Goal: Check status

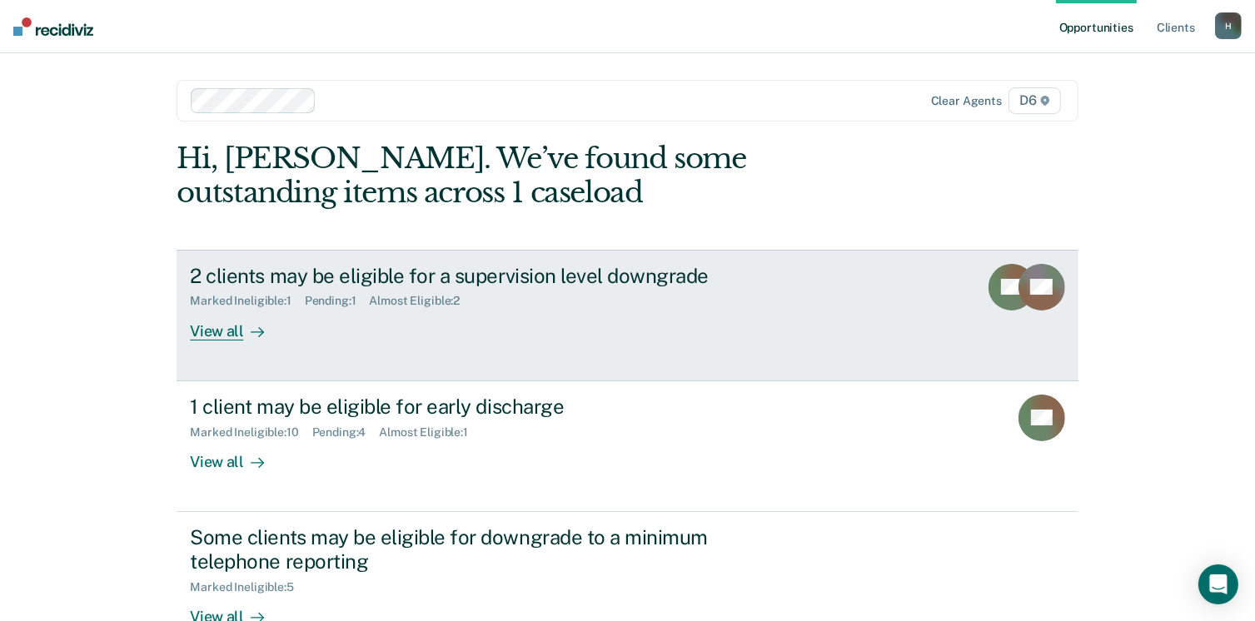
click at [232, 302] on div "Marked Ineligible : 1" at bounding box center [247, 301] width 114 height 14
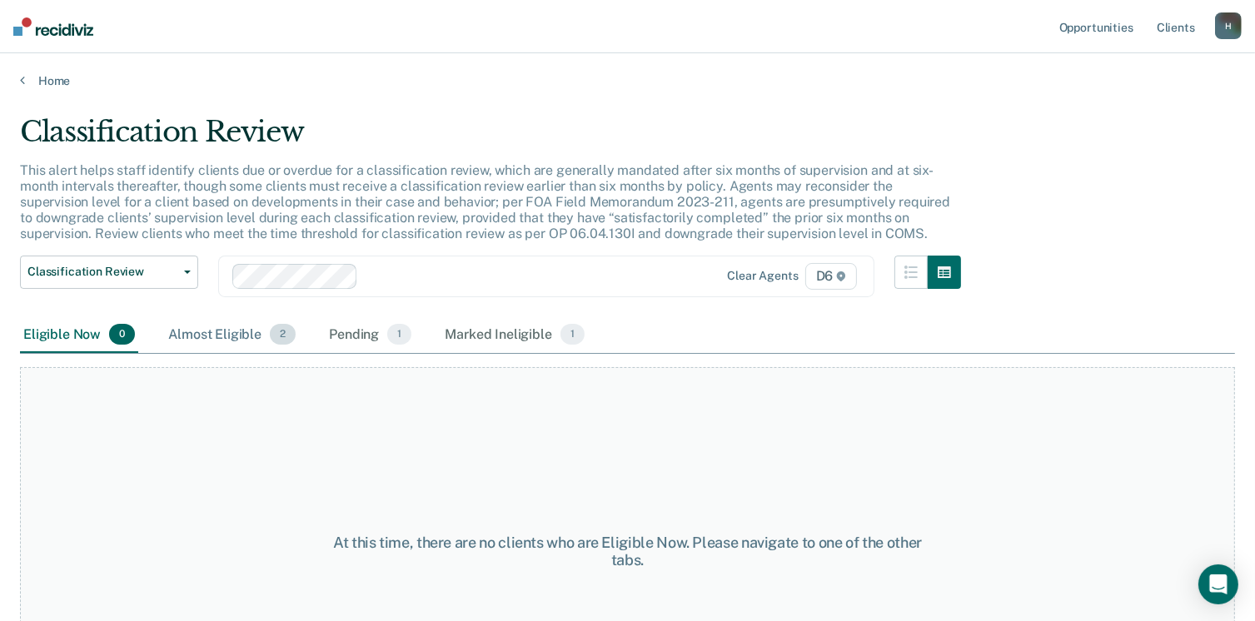
click at [230, 336] on div "Almost Eligible 2" at bounding box center [232, 335] width 134 height 37
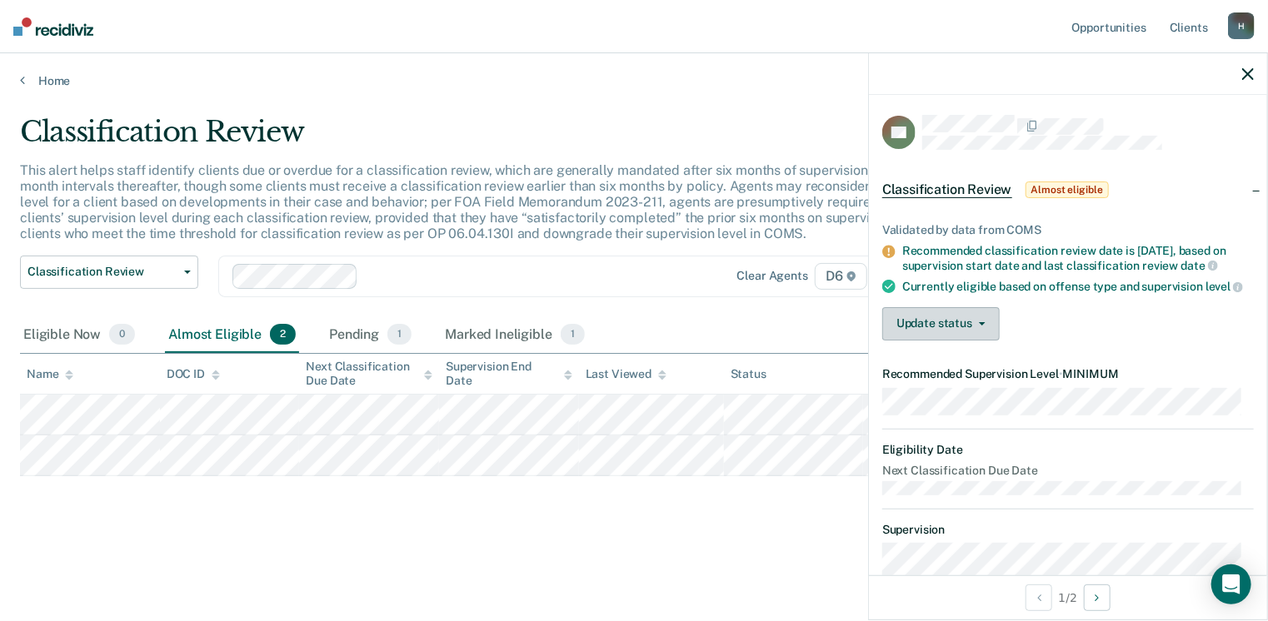
click at [984, 326] on icon "button" at bounding box center [982, 323] width 7 height 3
click at [1028, 326] on div "Update status [PERSON_NAME] Mark Ineligible" at bounding box center [1068, 323] width 372 height 33
click at [413, 521] on div "Classification Review This alert helps staff identify clients due or overdue fo…" at bounding box center [634, 332] width 1228 height 435
click at [362, 333] on div "Pending 1" at bounding box center [370, 335] width 89 height 37
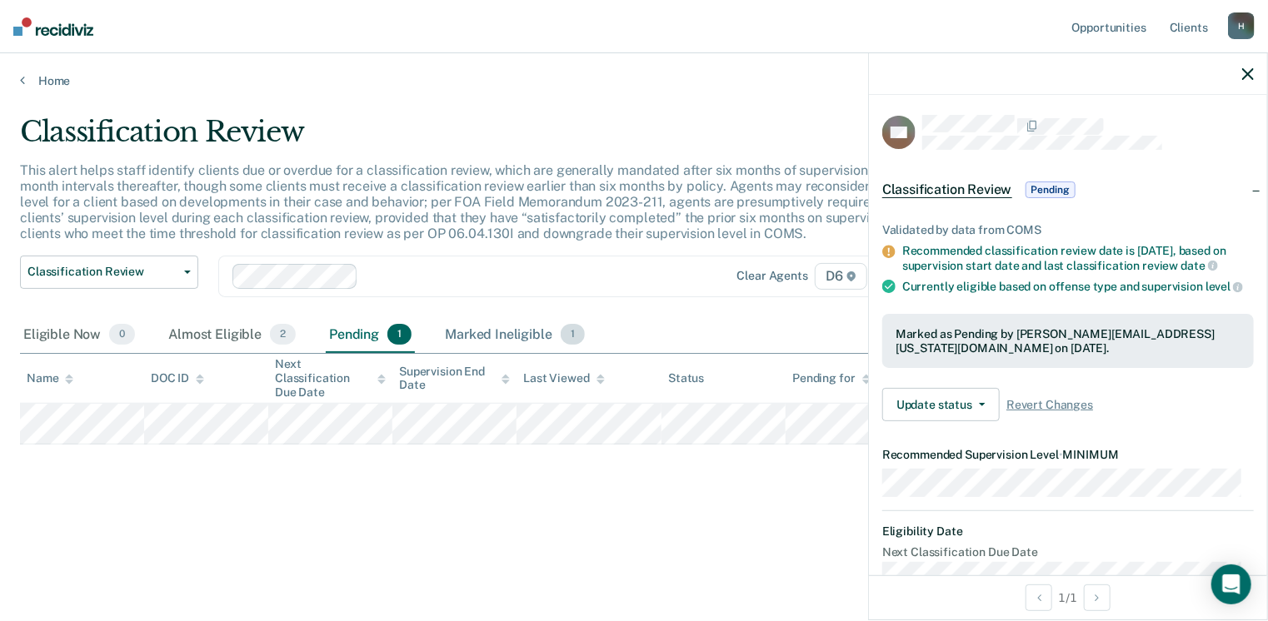
click at [468, 333] on div "Marked Ineligible 1" at bounding box center [514, 335] width 147 height 37
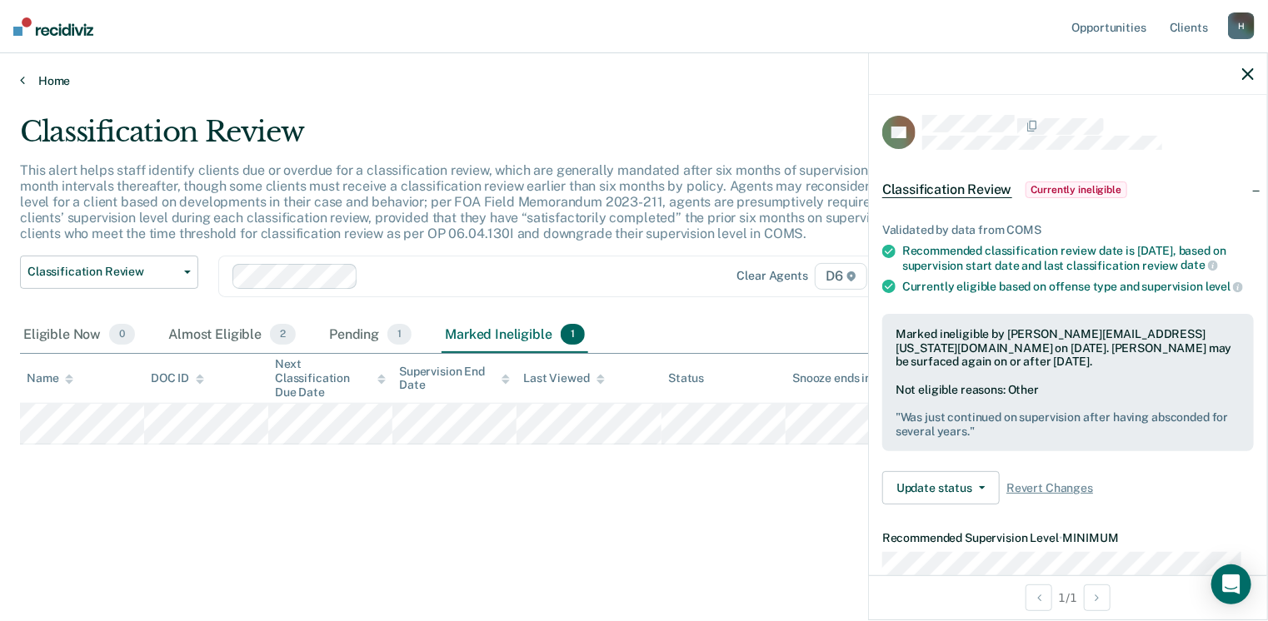
click at [52, 78] on link "Home" at bounding box center [634, 80] width 1228 height 15
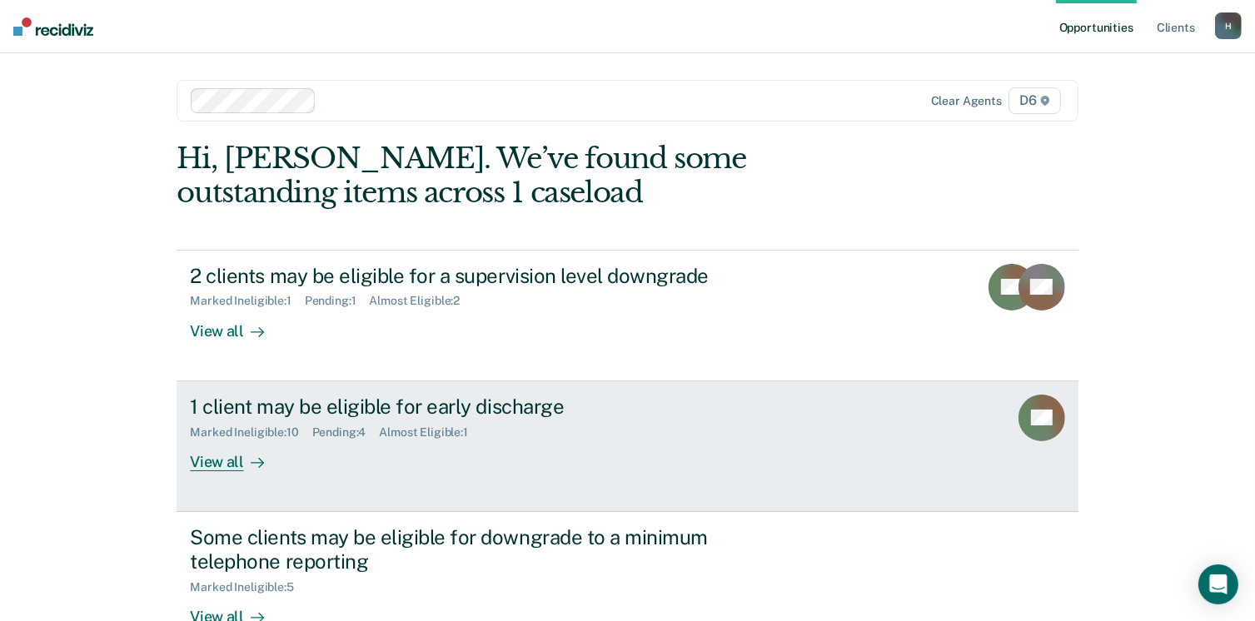
click at [197, 461] on div "View all" at bounding box center [236, 455] width 93 height 32
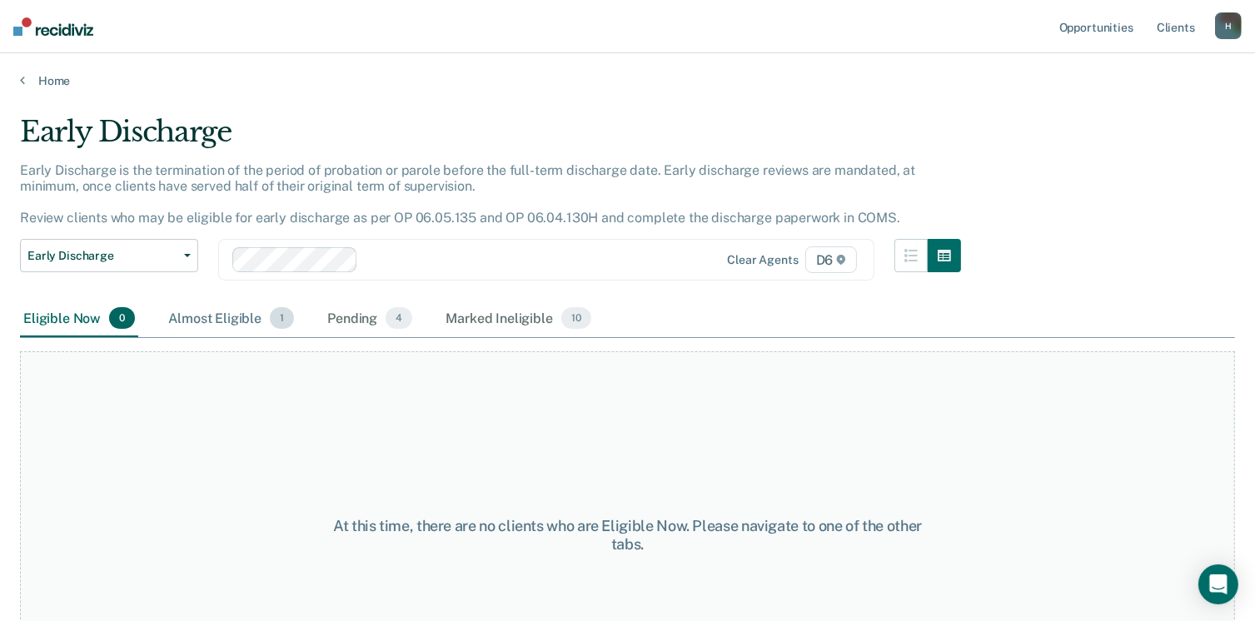
click at [229, 317] on div "Almost Eligible 1" at bounding box center [231, 319] width 132 height 37
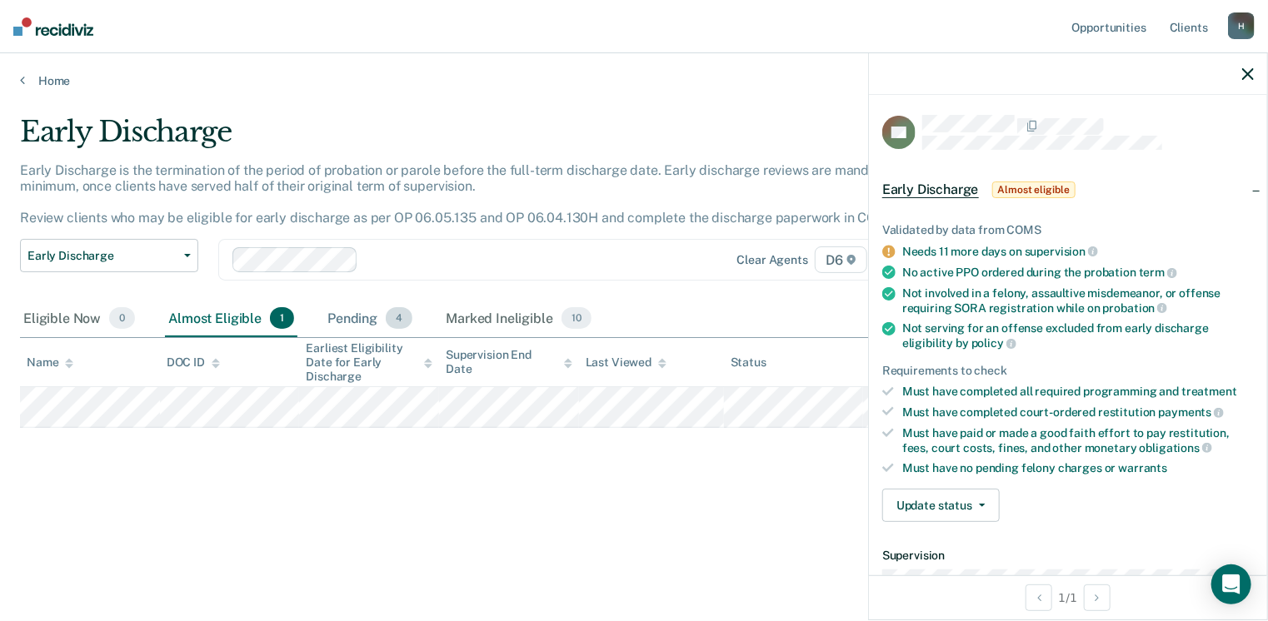
click at [358, 316] on div "Pending 4" at bounding box center [370, 319] width 92 height 37
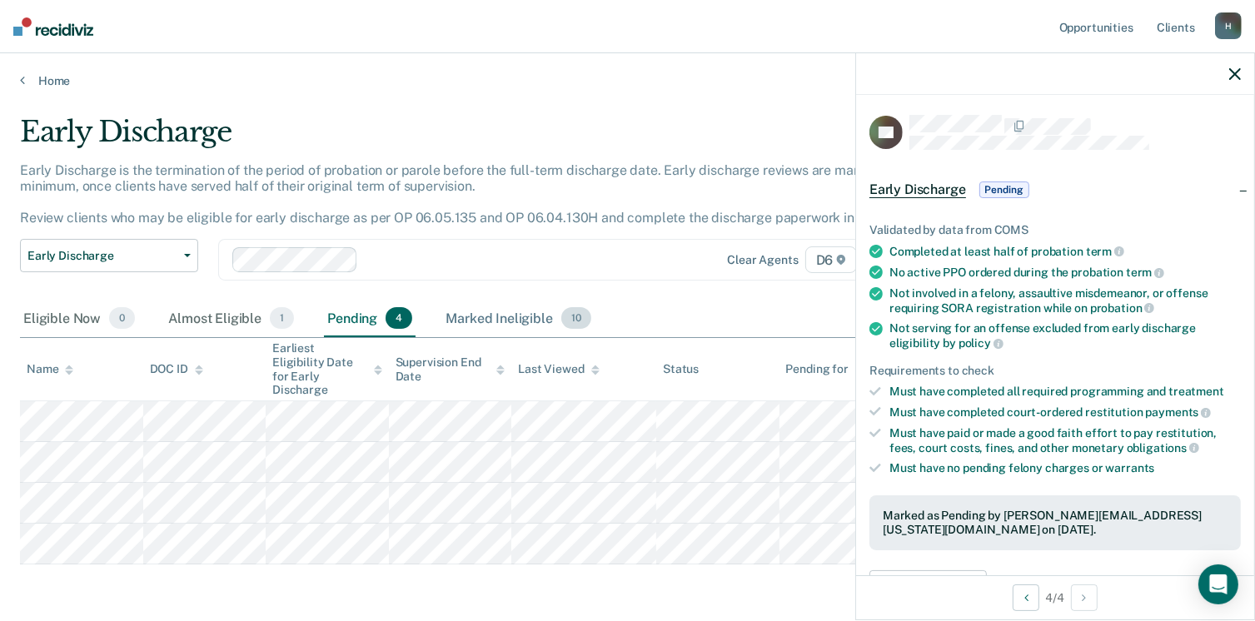
click at [485, 319] on div "Marked Ineligible 10" at bounding box center [518, 319] width 152 height 37
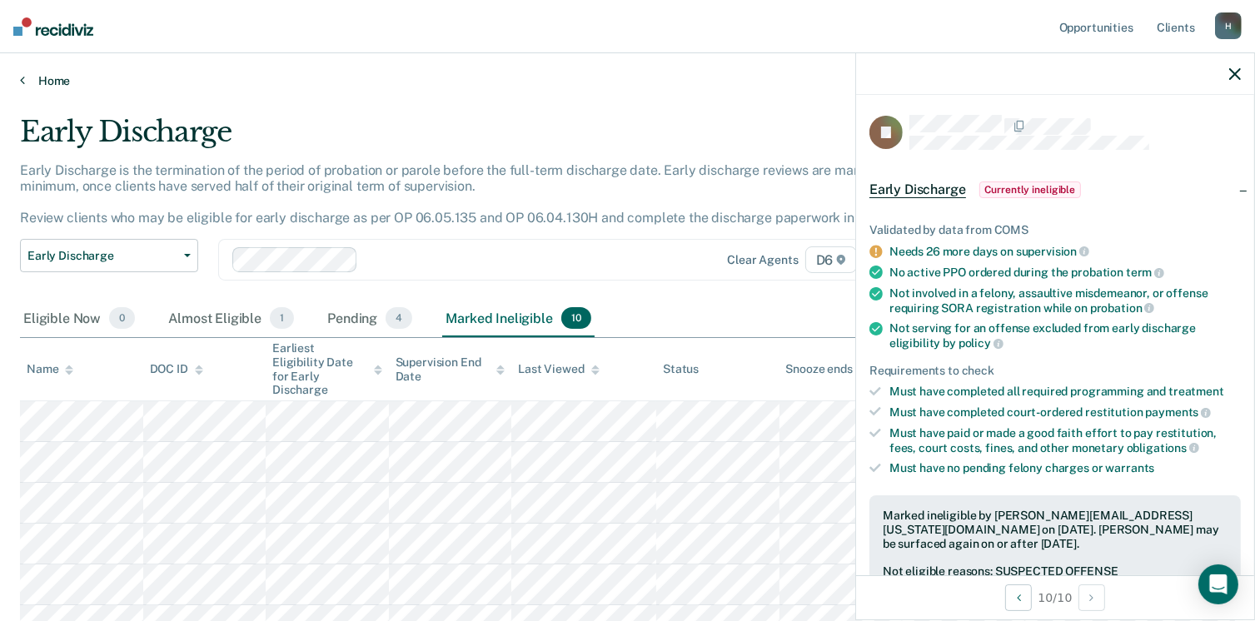
click at [63, 77] on link "Home" at bounding box center [627, 80] width 1215 height 15
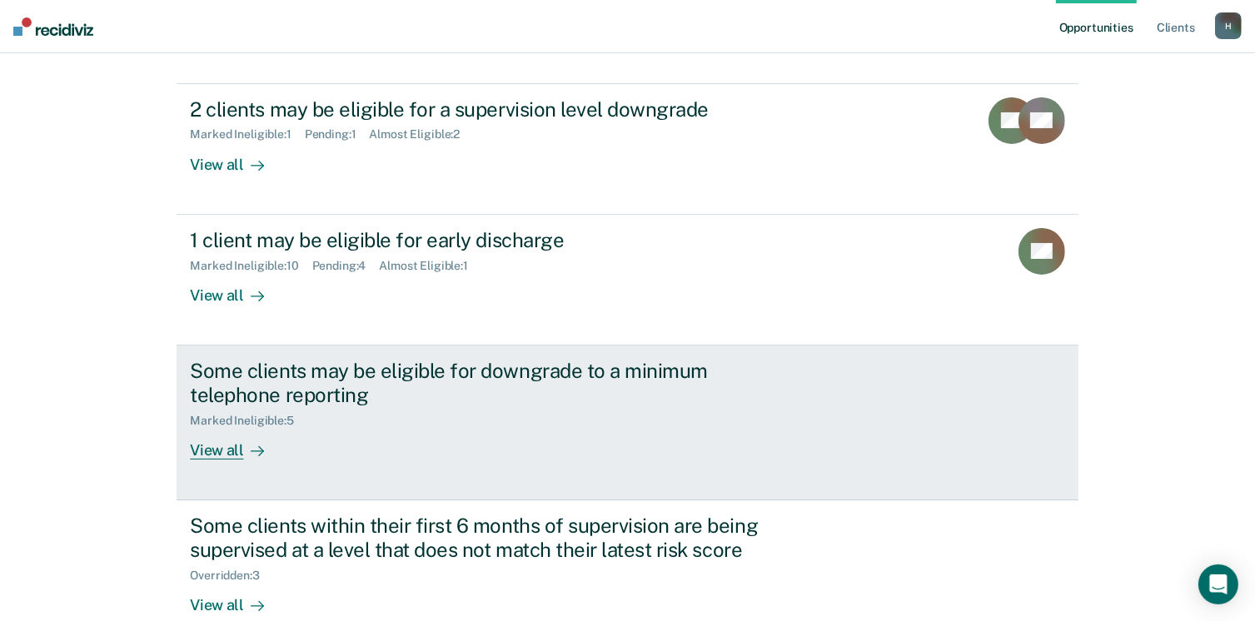
scroll to position [250, 0]
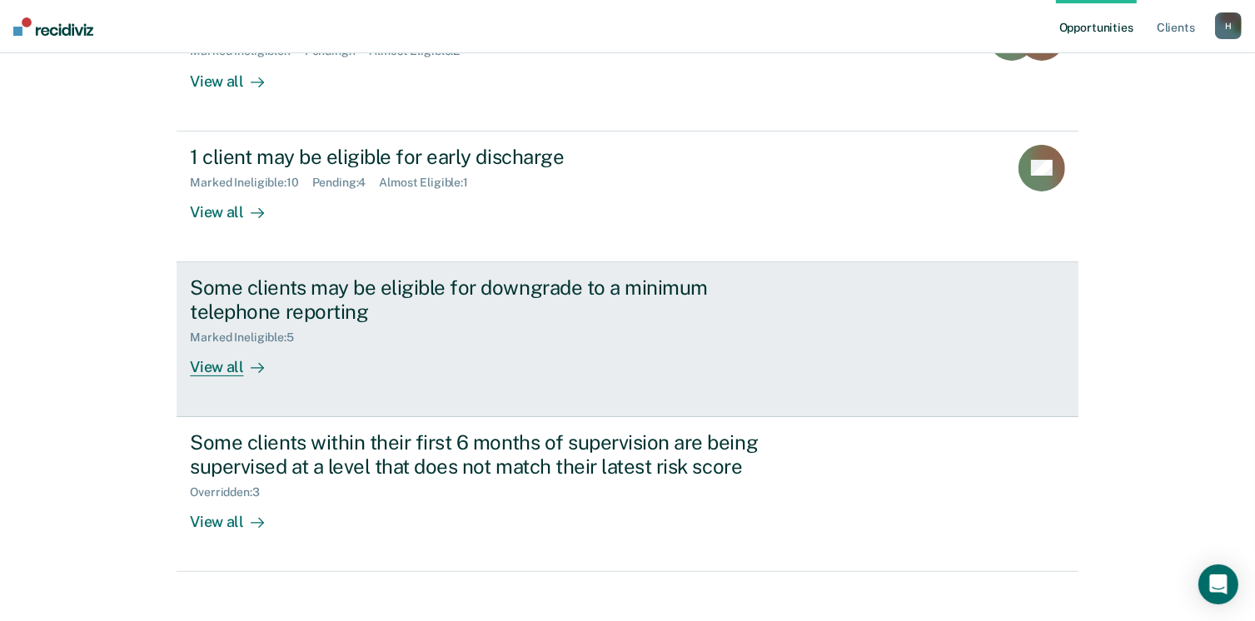
click at [201, 362] on div "View all" at bounding box center [236, 360] width 93 height 32
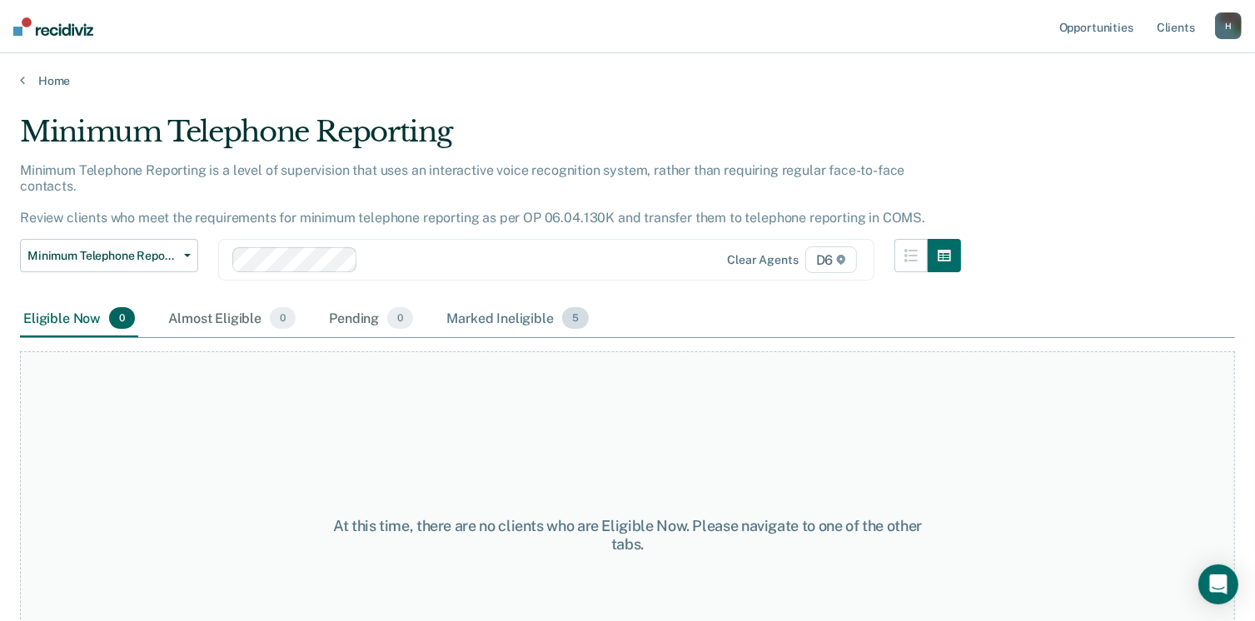
click at [462, 307] on div "Marked Ineligible 5" at bounding box center [517, 319] width 149 height 37
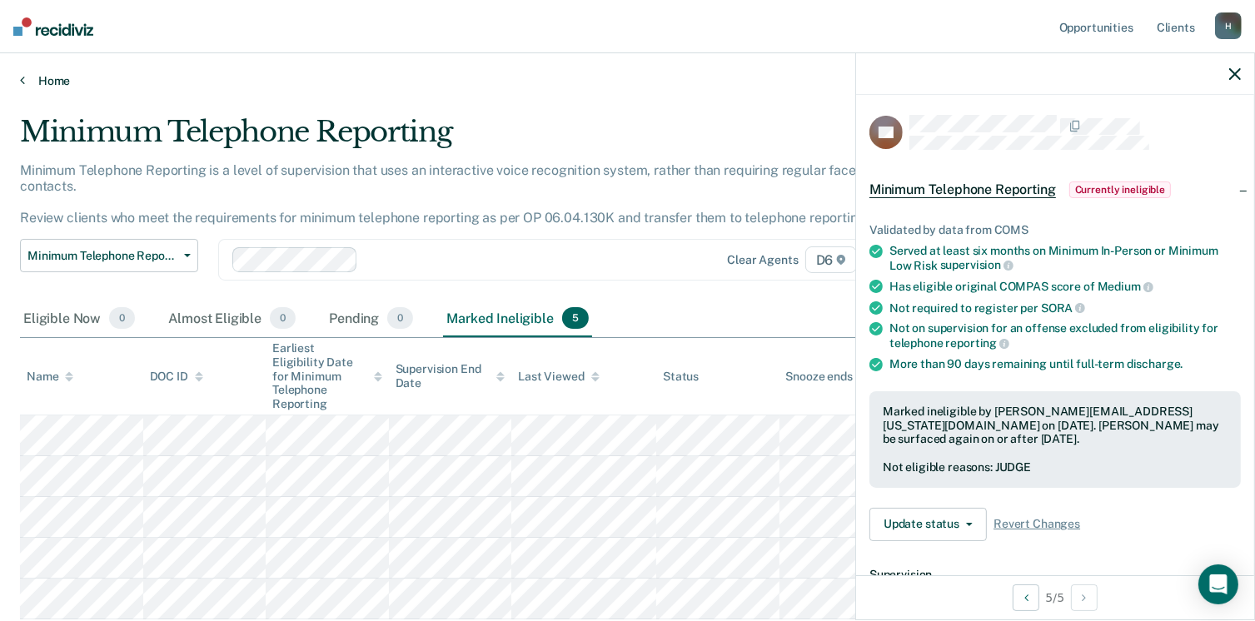
click at [53, 84] on link "Home" at bounding box center [627, 80] width 1215 height 15
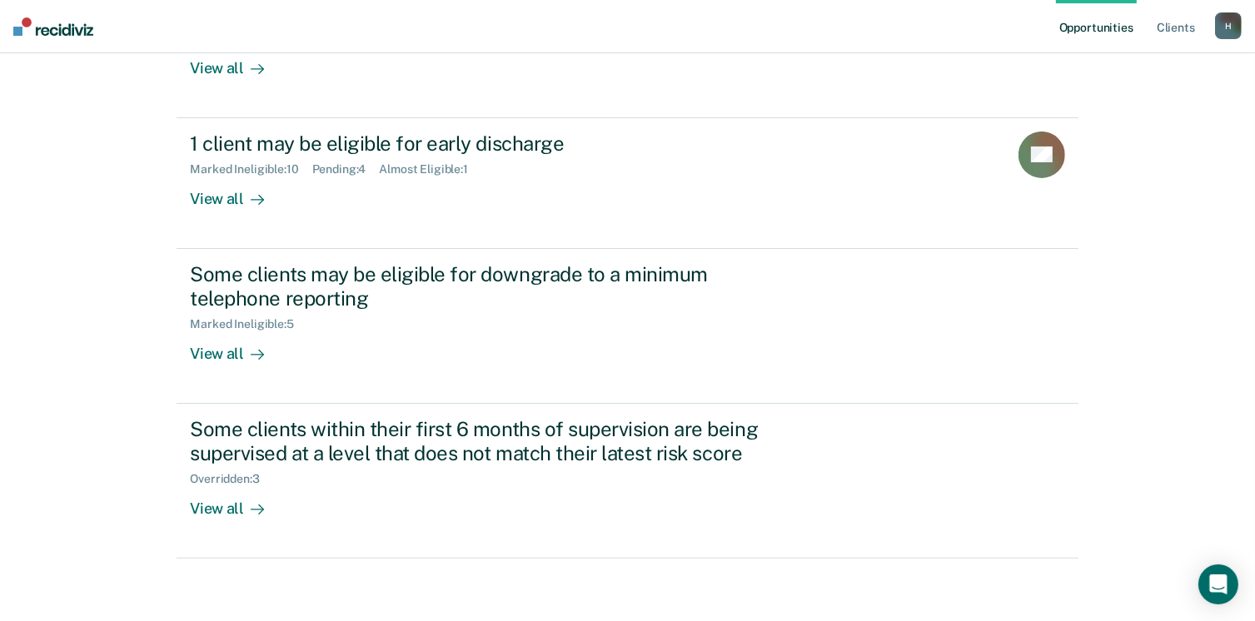
scroll to position [266, 0]
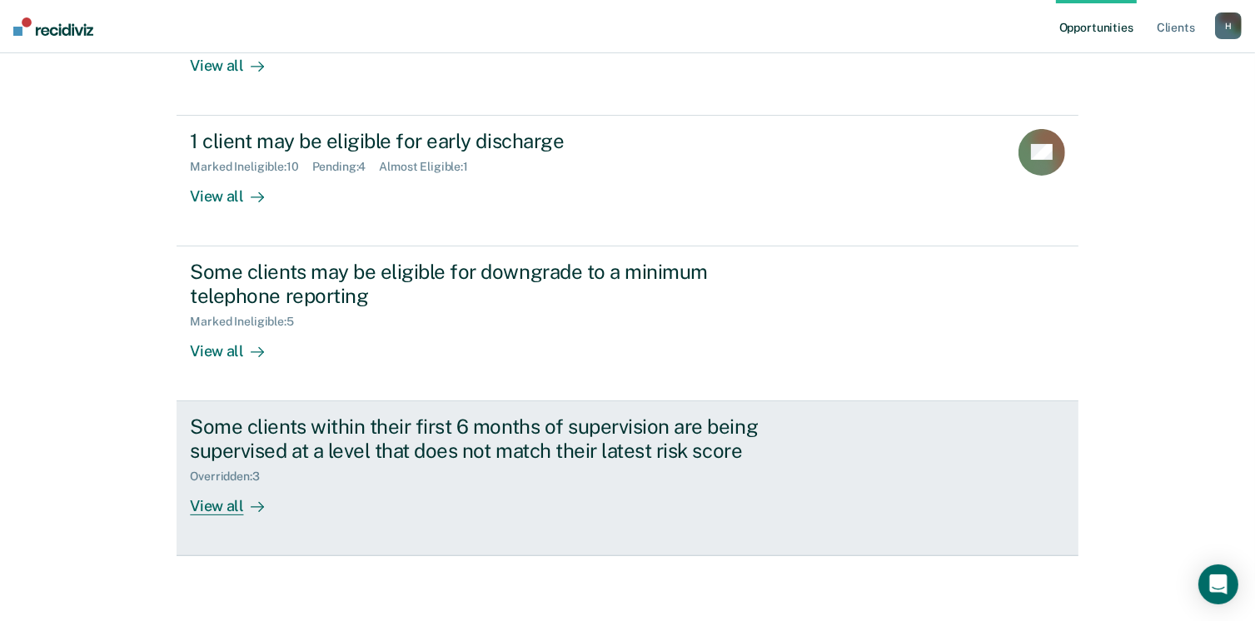
click at [207, 509] on div "View all" at bounding box center [236, 499] width 93 height 32
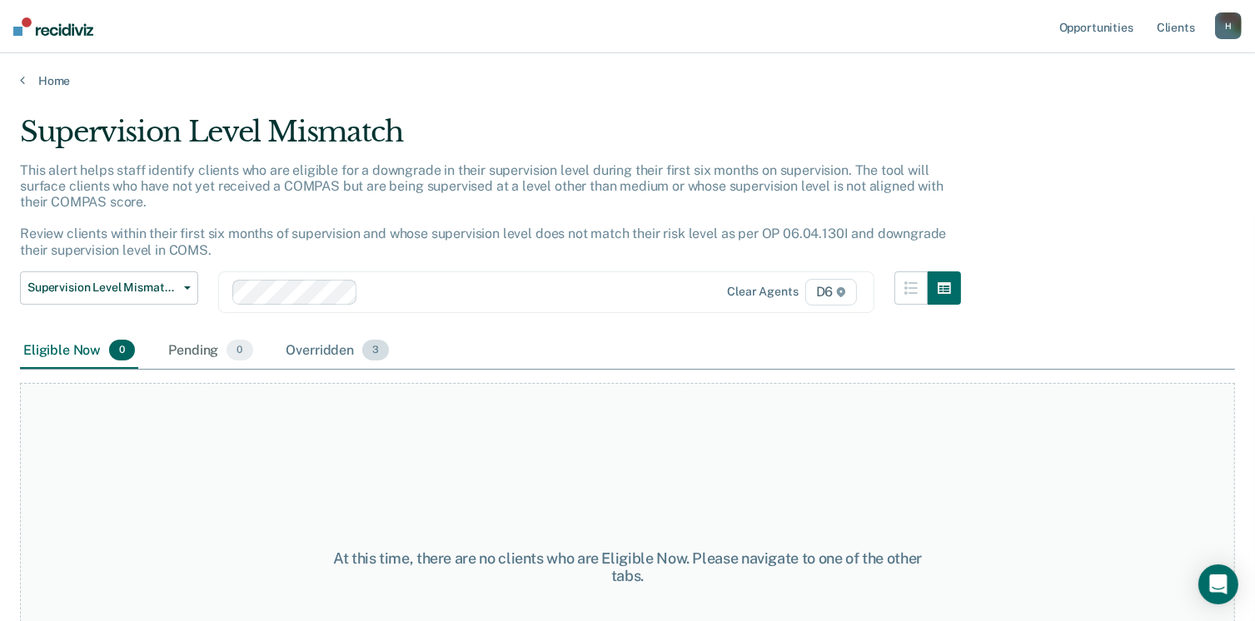
click at [308, 350] on div "Overridden 3" at bounding box center [338, 351] width 110 height 37
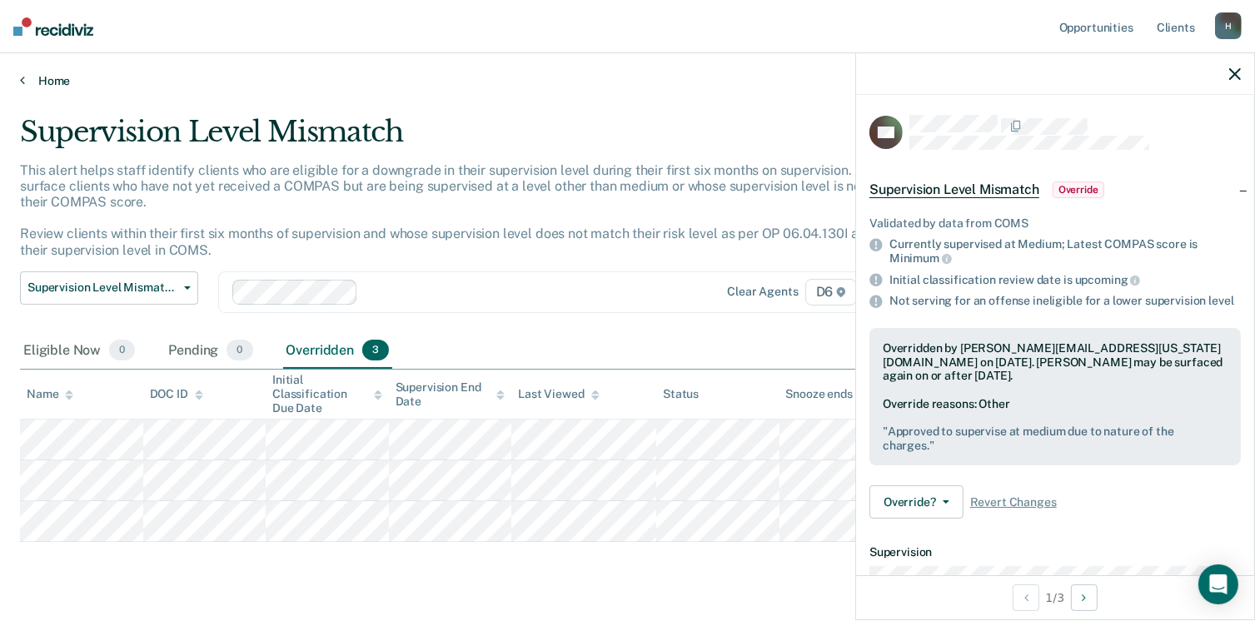
click at [50, 81] on link "Home" at bounding box center [627, 80] width 1215 height 15
